Goal: Task Accomplishment & Management: Manage account settings

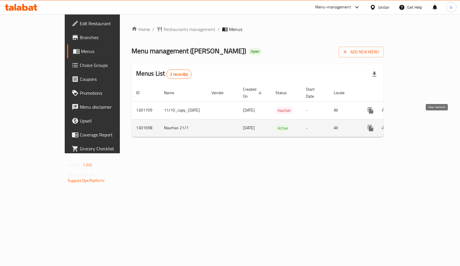
click at [419, 121] on link "enhanced table" at bounding box center [413, 128] width 14 height 14
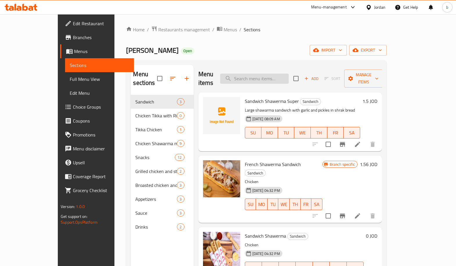
click at [274, 74] on input "search" at bounding box center [254, 79] width 69 height 10
paste input "Zinger"
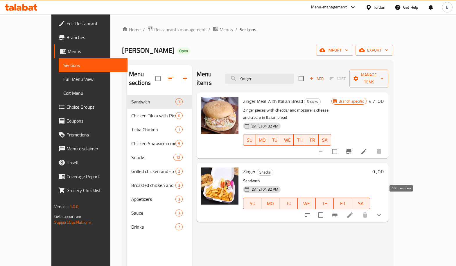
type input "Zinger"
click at [353, 212] on icon at bounding box center [349, 215] width 7 height 7
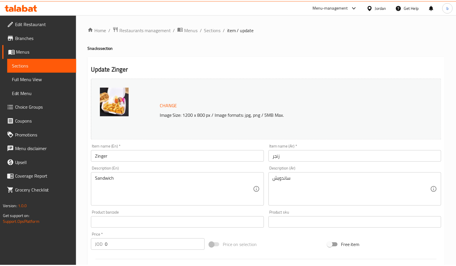
scroll to position [165, 0]
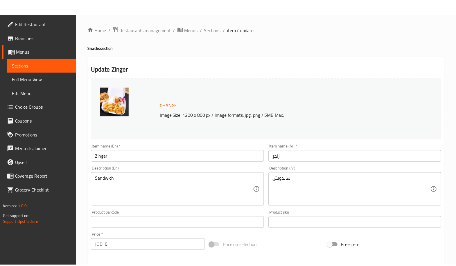
scroll to position [199, 0]
